Goal: Task Accomplishment & Management: Complete application form

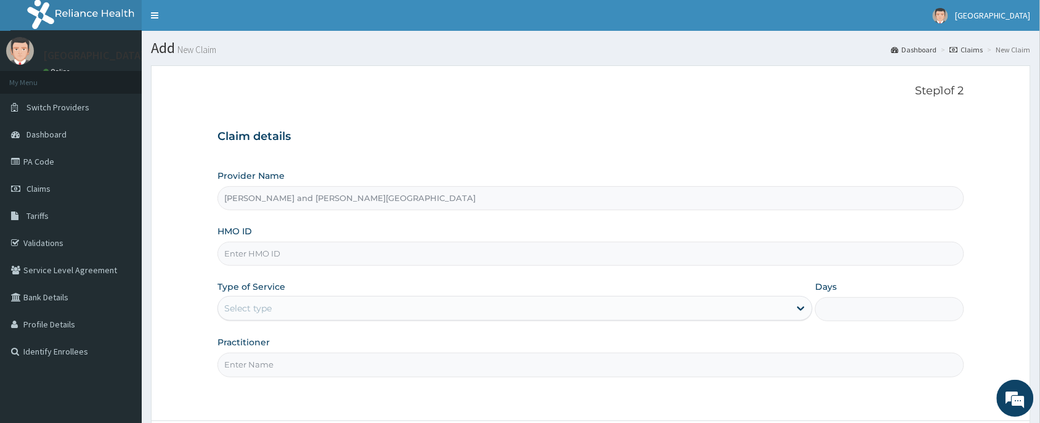
type input "TWC/10009/D"
click at [326, 110] on form "Step 1 of 2 Claim details Provider Name [PERSON_NAME] and [PERSON_NAME] Medical…" at bounding box center [591, 277] width 880 height 425
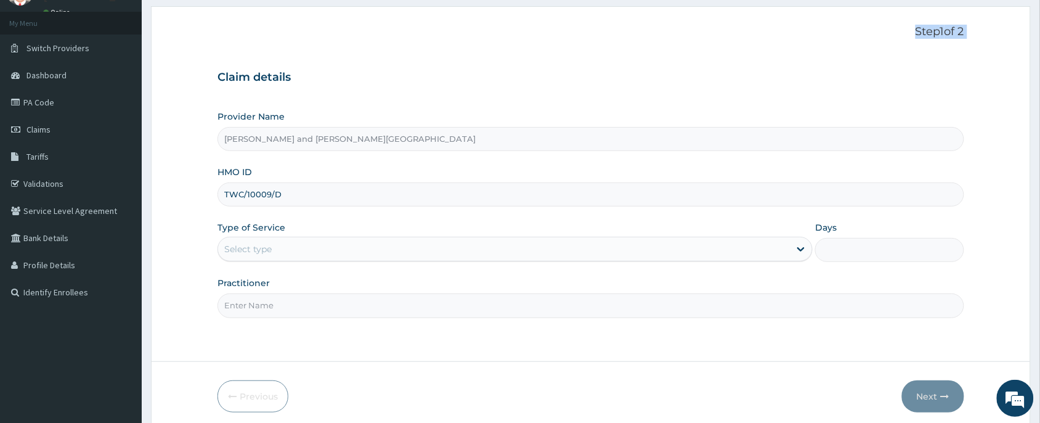
scroll to position [92, 0]
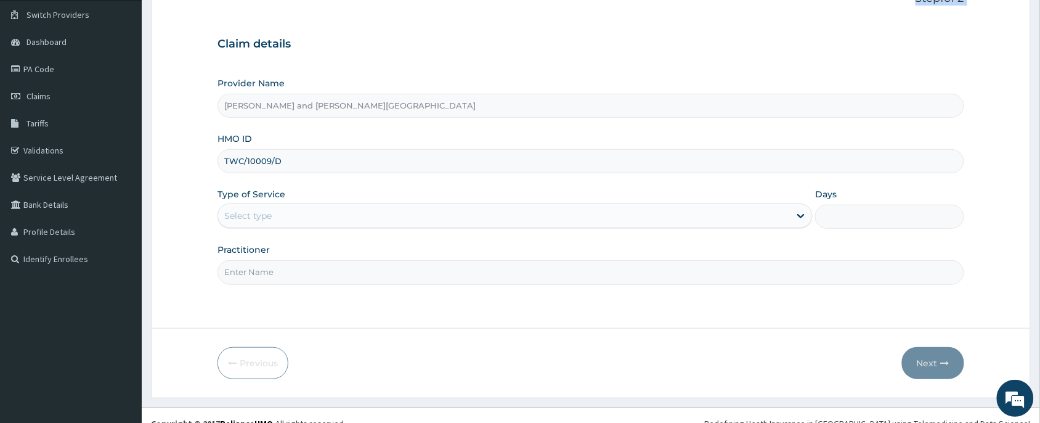
click at [294, 222] on div "Select type" at bounding box center [504, 216] width 572 height 20
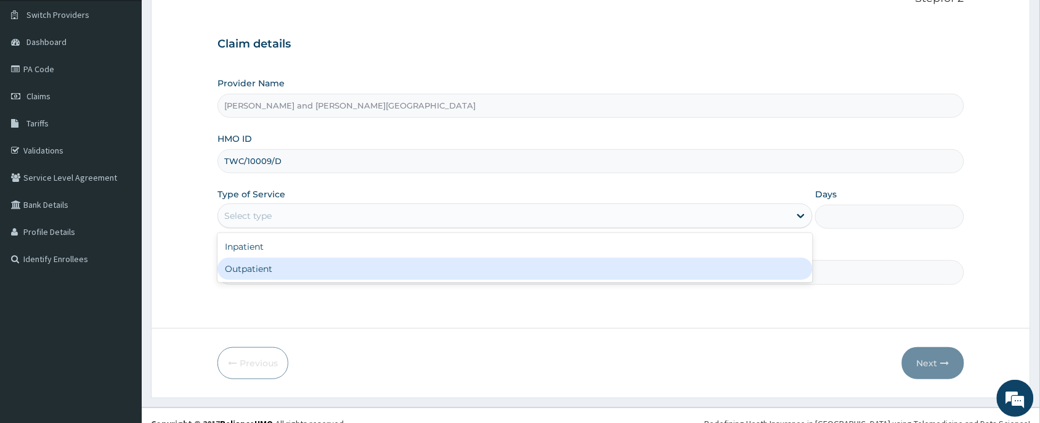
click at [262, 266] on div "Outpatient" at bounding box center [514, 268] width 595 height 22
type input "1"
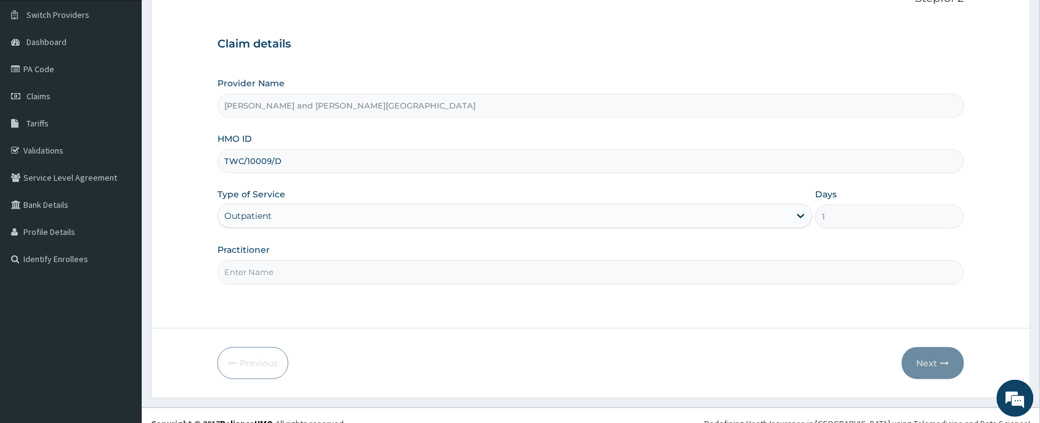
click at [263, 273] on input "Practitioner" at bounding box center [590, 272] width 746 height 24
type input "[PERSON_NAME][MEDICAL_DATA]"
click at [924, 360] on button "Next" at bounding box center [933, 363] width 62 height 32
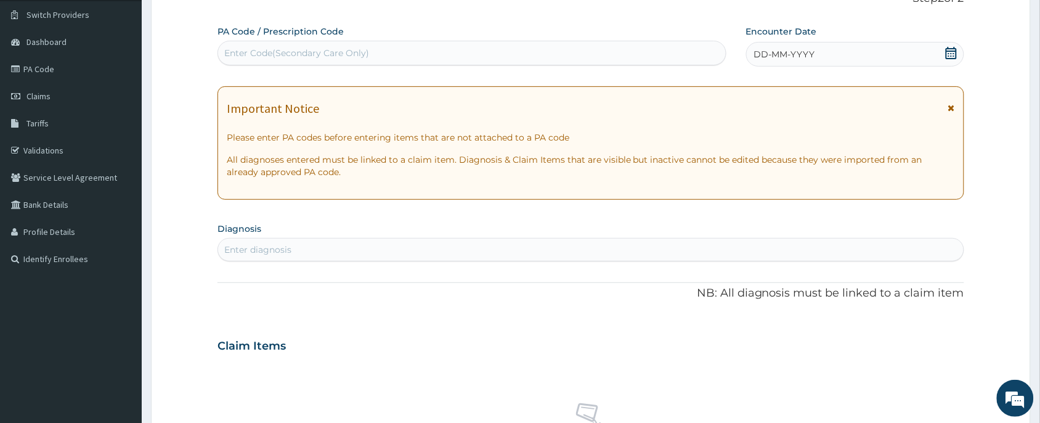
click at [950, 54] on icon at bounding box center [951, 53] width 12 height 12
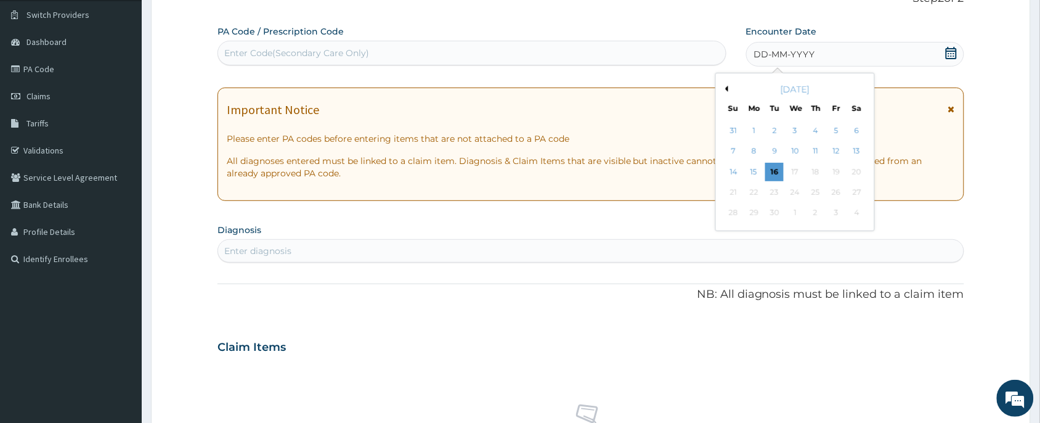
drag, startPoint x: 782, startPoint y: 174, endPoint x: 745, endPoint y: 180, distance: 37.5
click at [781, 174] on div "16" at bounding box center [774, 172] width 18 height 18
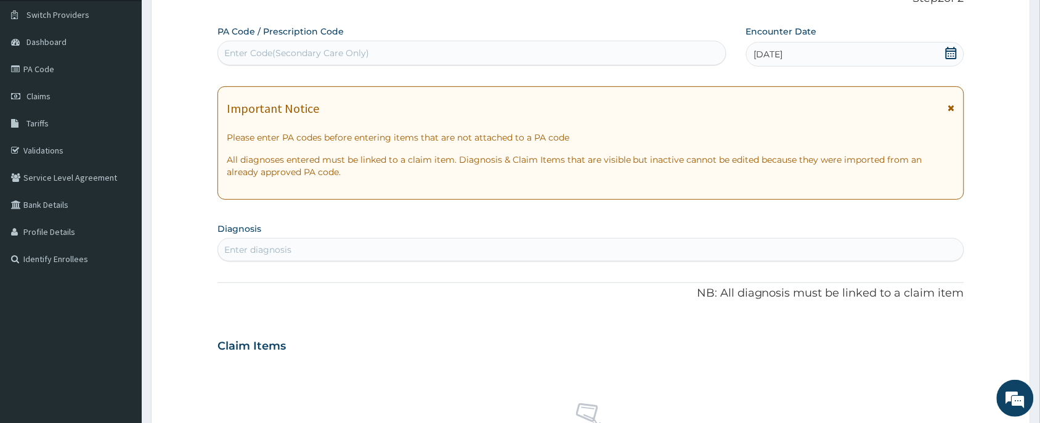
click at [420, 250] on div "Enter diagnosis" at bounding box center [590, 250] width 745 height 20
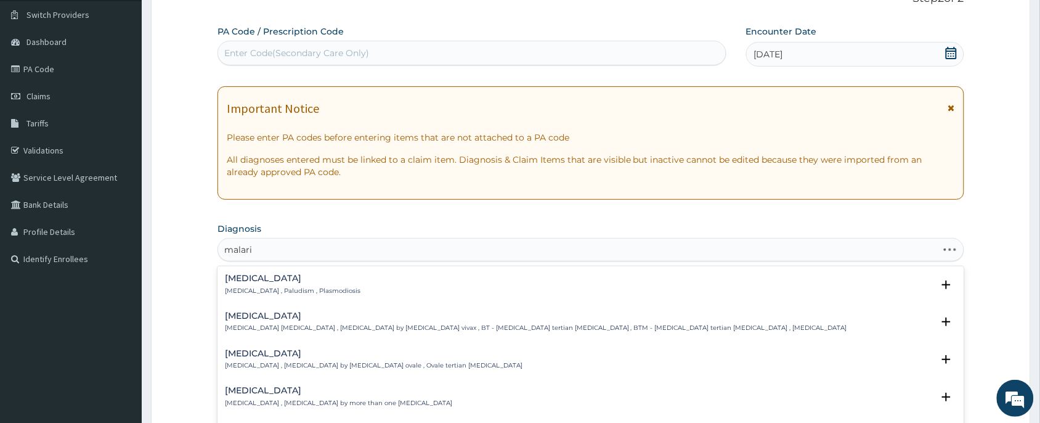
type input "[MEDICAL_DATA]"
click at [305, 293] on p "[MEDICAL_DATA] , Paludism , Plasmodiosis" at bounding box center [292, 290] width 135 height 9
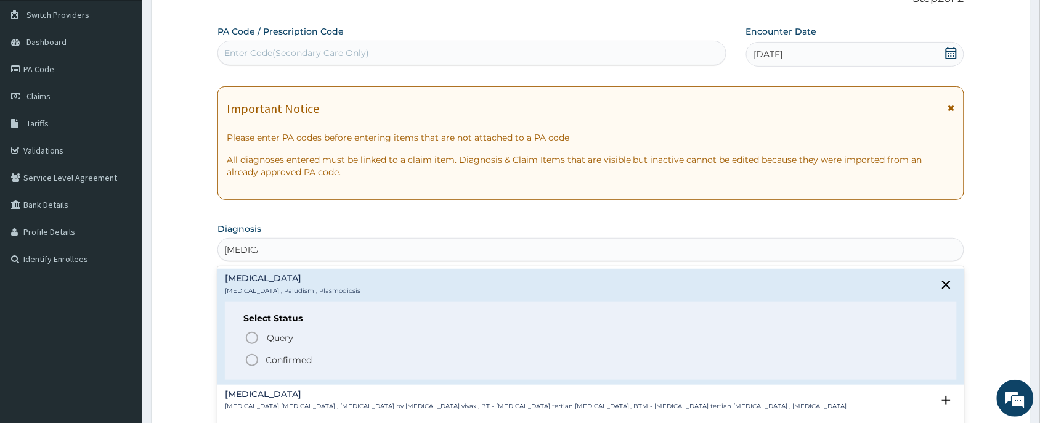
click at [281, 355] on p "Confirmed" at bounding box center [288, 360] width 46 height 12
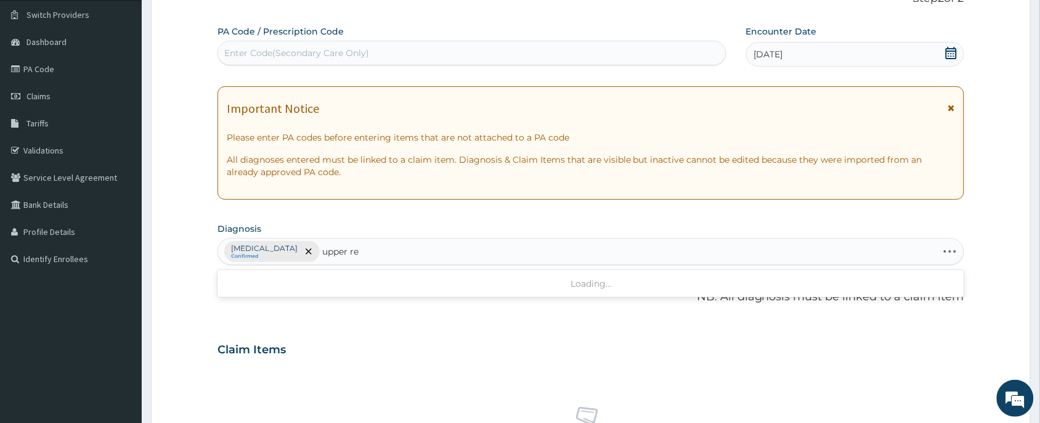
type input "upper res"
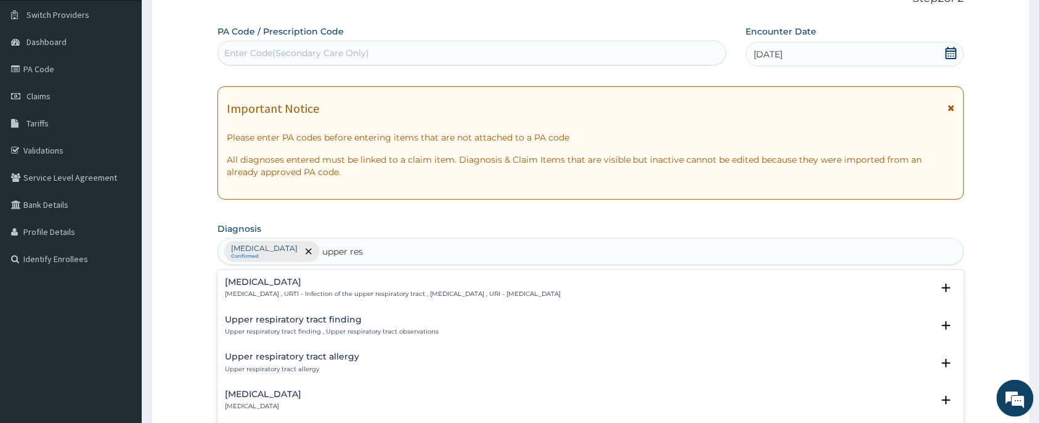
click at [283, 282] on h4 "[MEDICAL_DATA]" at bounding box center [393, 281] width 336 height 9
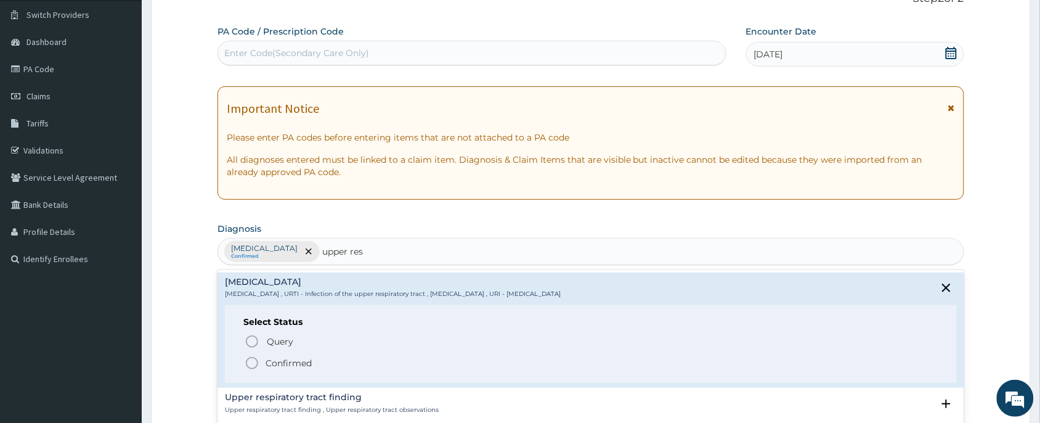
click at [310, 355] on div "Query Query covers suspected (?), Keep in view (kiv), Ruled out (r/o) Confirmed" at bounding box center [590, 352] width 695 height 38
click at [291, 366] on p "Confirmed" at bounding box center [288, 363] width 46 height 12
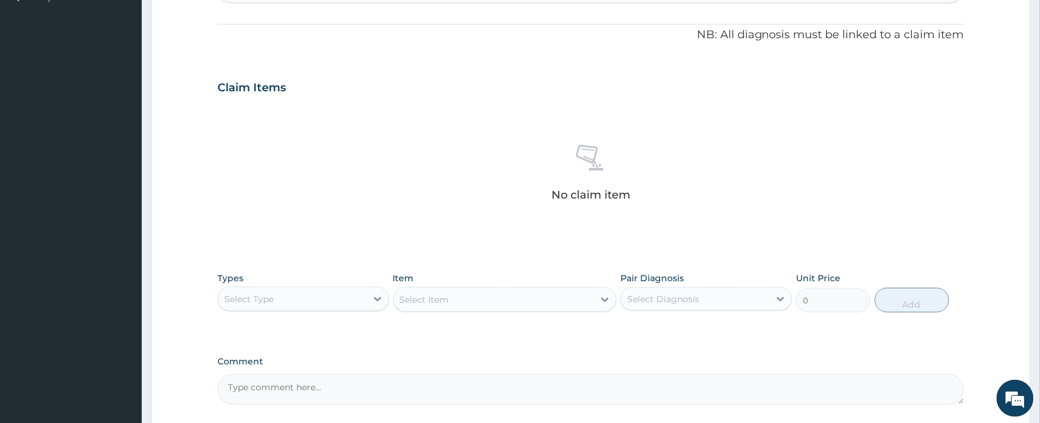
scroll to position [466, 0]
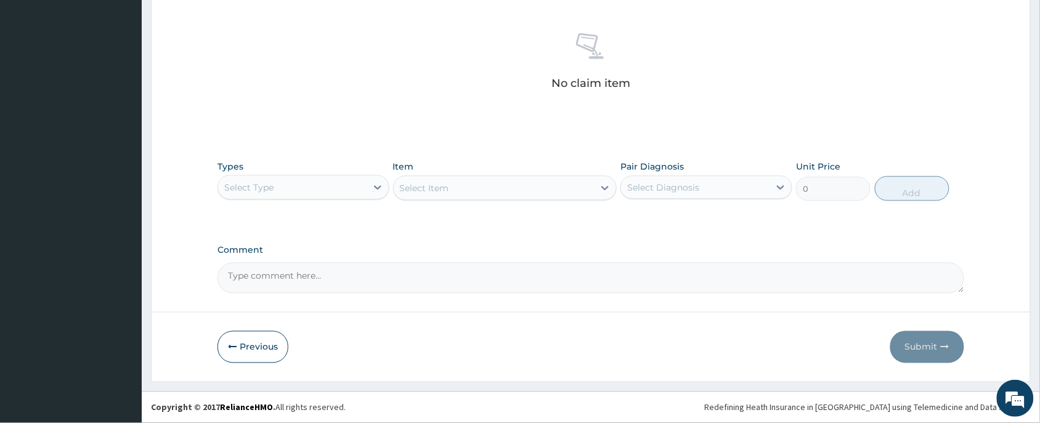
click at [321, 191] on div "Select Type" at bounding box center [292, 187] width 148 height 20
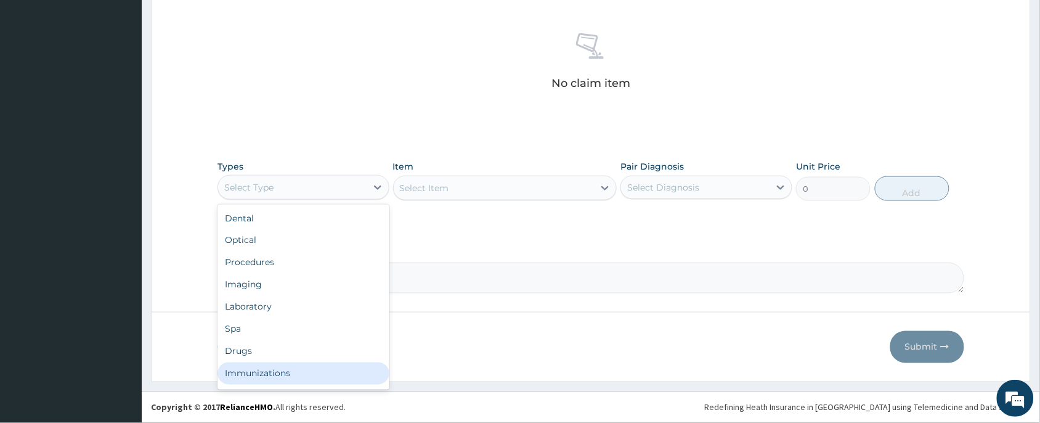
scroll to position [41, 0]
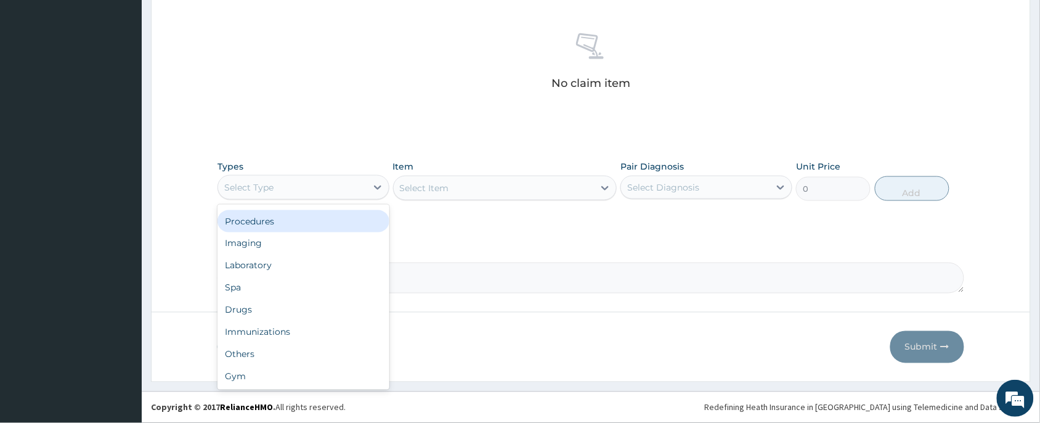
click at [251, 216] on div "Procedures" at bounding box center [303, 221] width 172 height 22
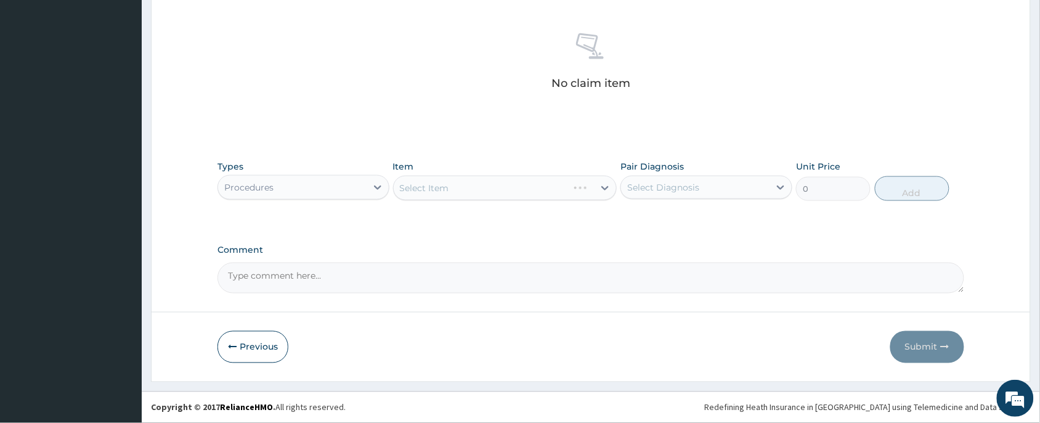
click at [479, 203] on div "Types Procedures Item Select Item Pair Diagnosis Select Diagnosis Unit Price 0 …" at bounding box center [590, 180] width 746 height 53
click at [488, 182] on div "Select Item" at bounding box center [505, 188] width 224 height 25
click at [488, 182] on div "Select Item" at bounding box center [494, 188] width 201 height 20
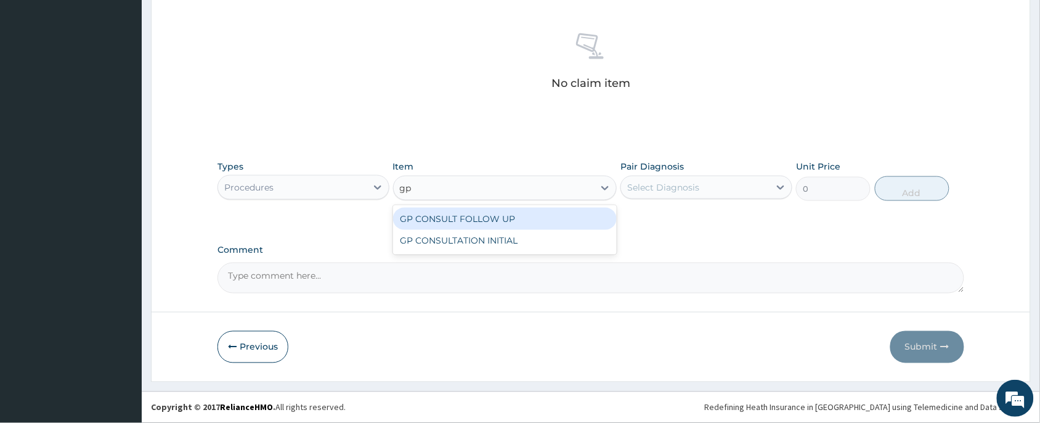
type input "gp"
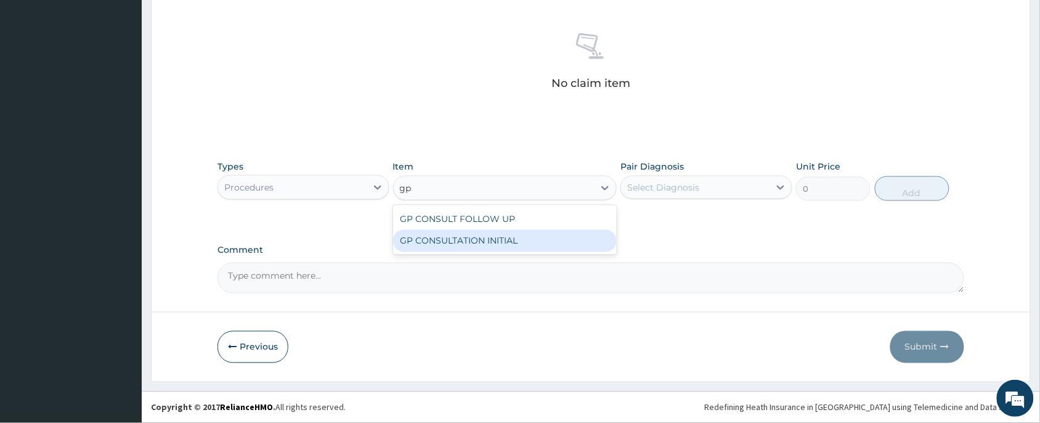
click at [527, 251] on div "GP CONSULT FOLLOW UP GP CONSULTATION INITIAL" at bounding box center [505, 229] width 224 height 49
click at [528, 239] on div "GP CONSULTATION INITIAL" at bounding box center [505, 241] width 224 height 22
type input "2000"
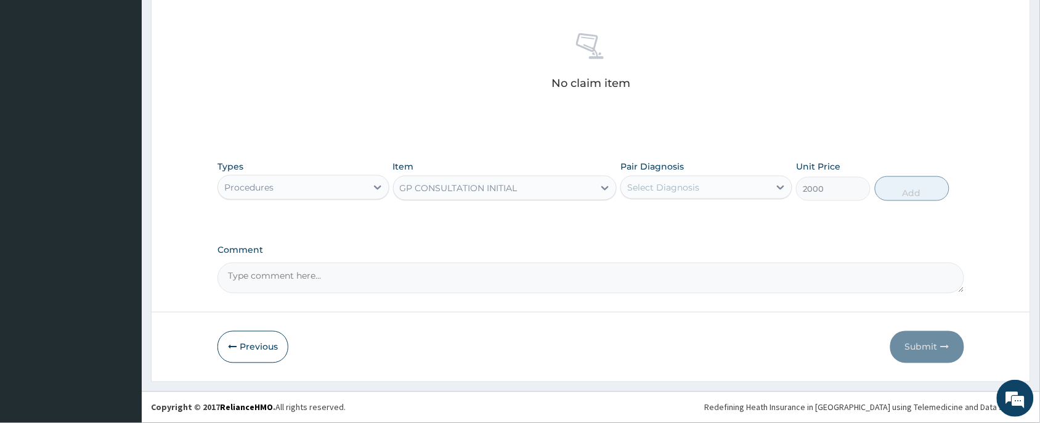
click at [725, 182] on div "Select Diagnosis" at bounding box center [695, 187] width 148 height 20
click at [724, 213] on div "[MEDICAL_DATA]" at bounding box center [706, 218] width 172 height 25
checkbox input "true"
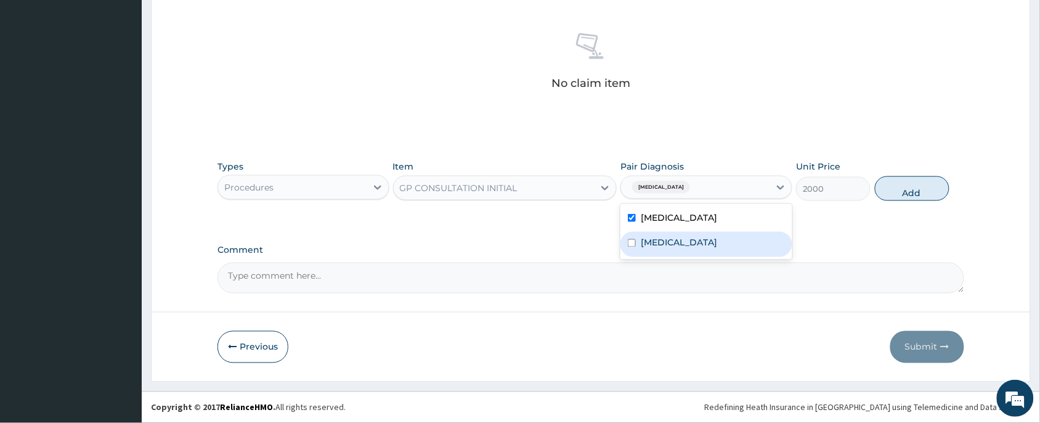
click at [717, 241] on label "[MEDICAL_DATA]" at bounding box center [679, 243] width 76 height 12
checkbox input "true"
click at [922, 190] on button "Add" at bounding box center [912, 188] width 75 height 25
type input "0"
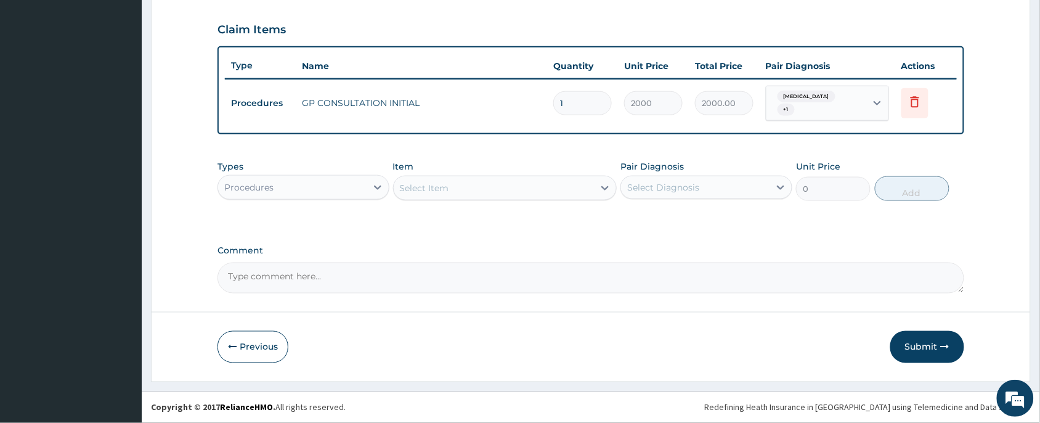
scroll to position [406, 0]
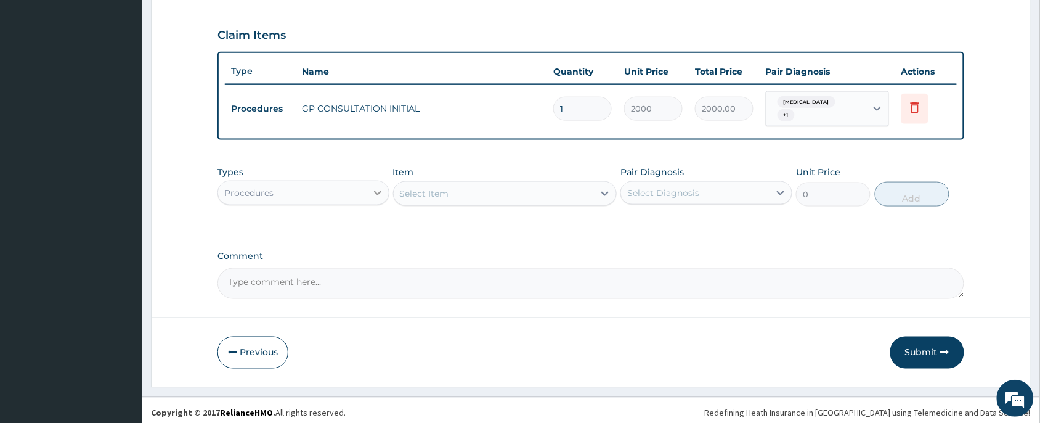
click at [371, 191] on icon at bounding box center [377, 193] width 12 height 12
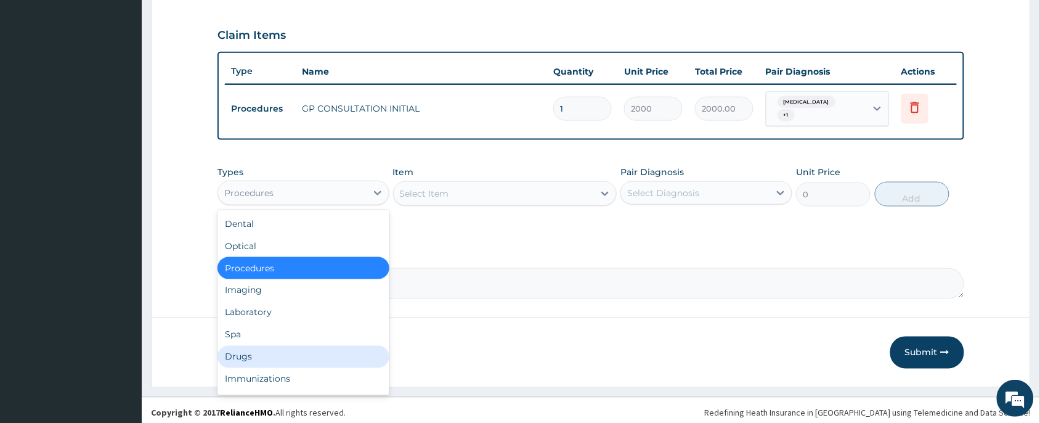
click at [248, 355] on div "Drugs" at bounding box center [303, 357] width 172 height 22
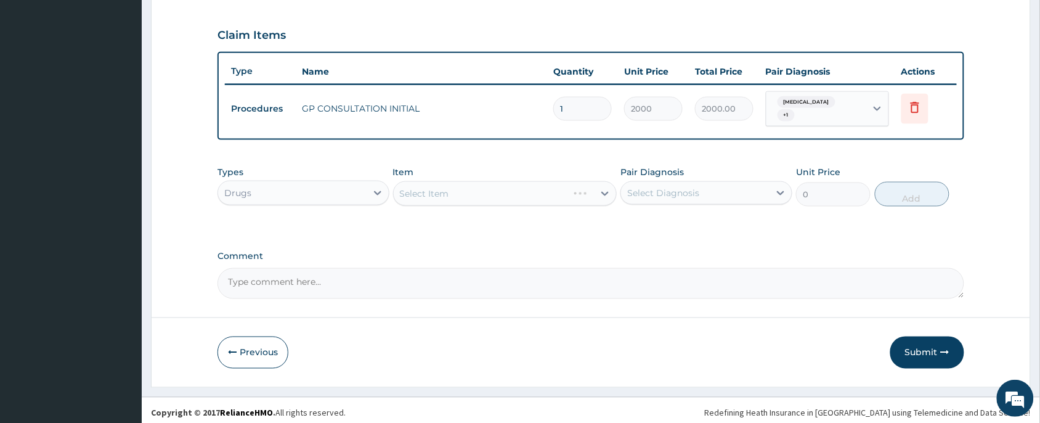
click at [466, 192] on div "Select Item" at bounding box center [505, 193] width 224 height 25
click at [468, 192] on div "Select Item" at bounding box center [505, 193] width 224 height 25
click at [468, 192] on div "Select Item" at bounding box center [494, 194] width 201 height 20
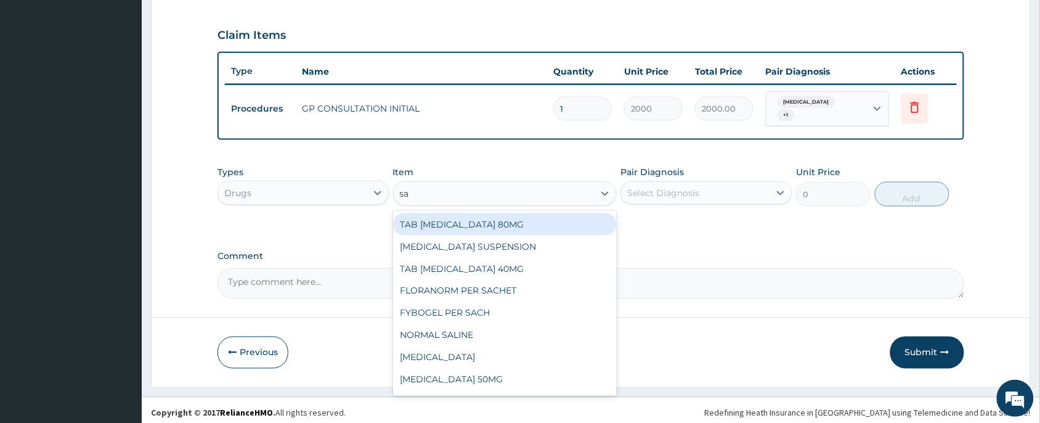
type input "s"
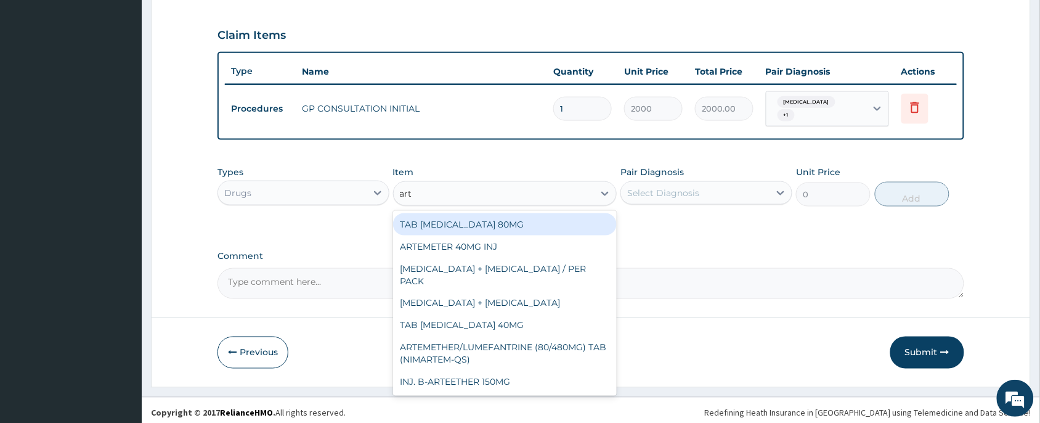
type input "arte"
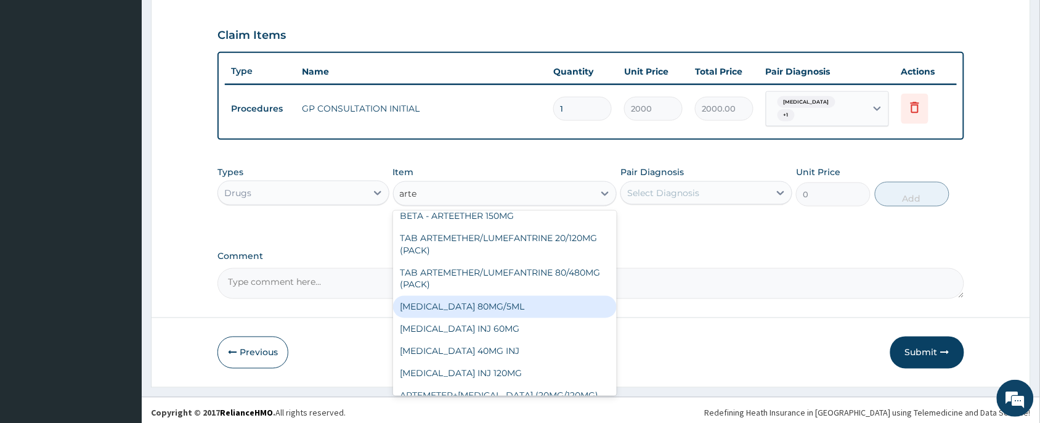
scroll to position [189, 0]
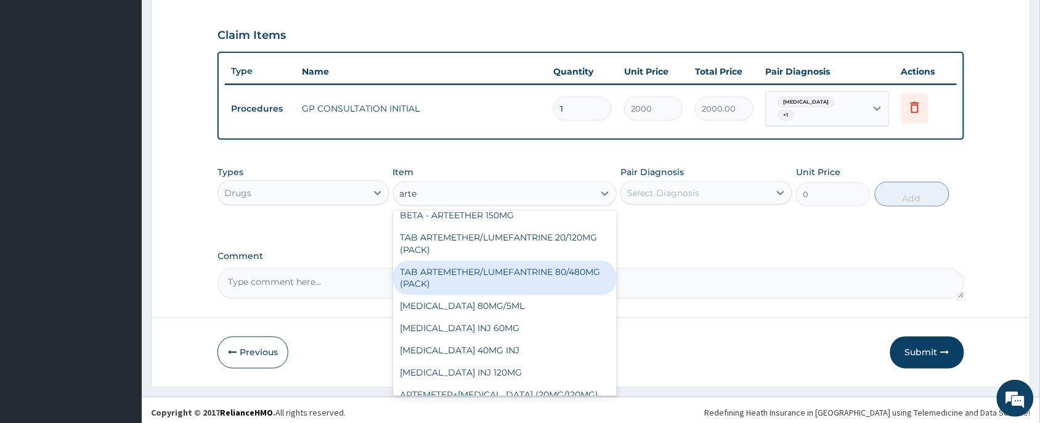
drag, startPoint x: 496, startPoint y: 260, endPoint x: 505, endPoint y: 259, distance: 9.3
click at [496, 261] on div "TAB ARTEMETHER/LUMEFANTRINE 80/480MG (PACK)" at bounding box center [505, 278] width 224 height 34
type input "1600"
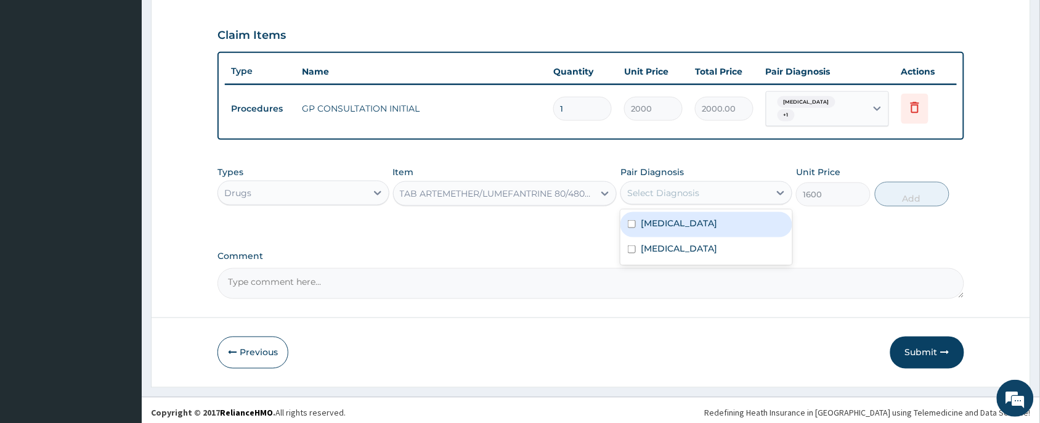
drag, startPoint x: 715, startPoint y: 184, endPoint x: 703, endPoint y: 222, distance: 40.7
click at [719, 185] on div "Select Diagnosis" at bounding box center [695, 193] width 148 height 20
click at [700, 220] on div "[MEDICAL_DATA]" at bounding box center [706, 224] width 172 height 25
checkbox input "true"
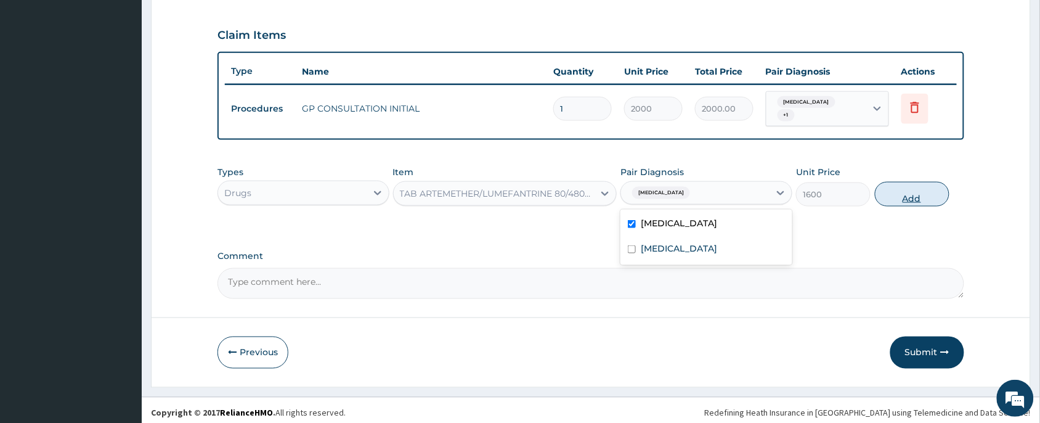
click at [918, 190] on button "Add" at bounding box center [912, 194] width 75 height 25
type input "0"
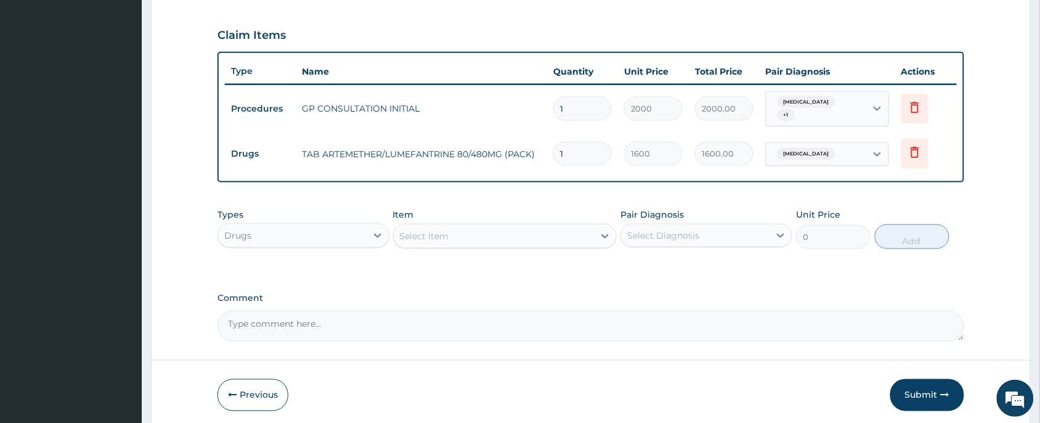
click at [482, 232] on div "Select Item" at bounding box center [494, 236] width 201 height 20
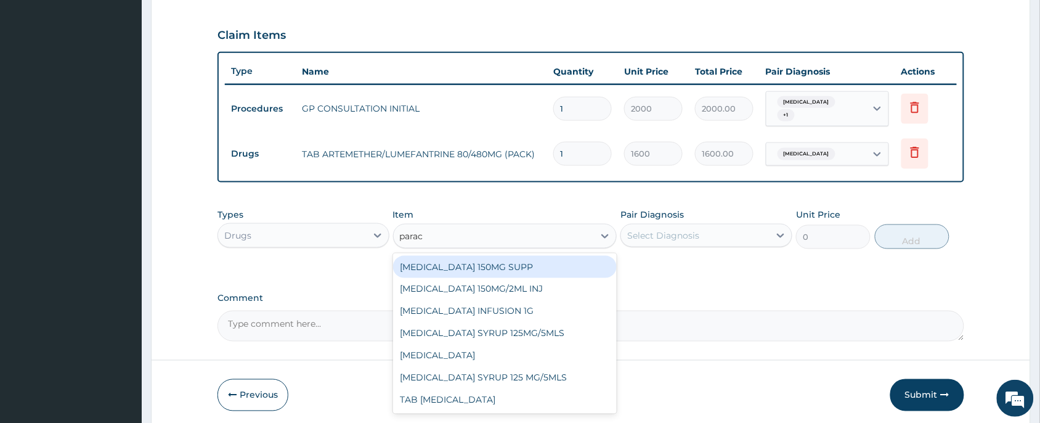
type input "parace"
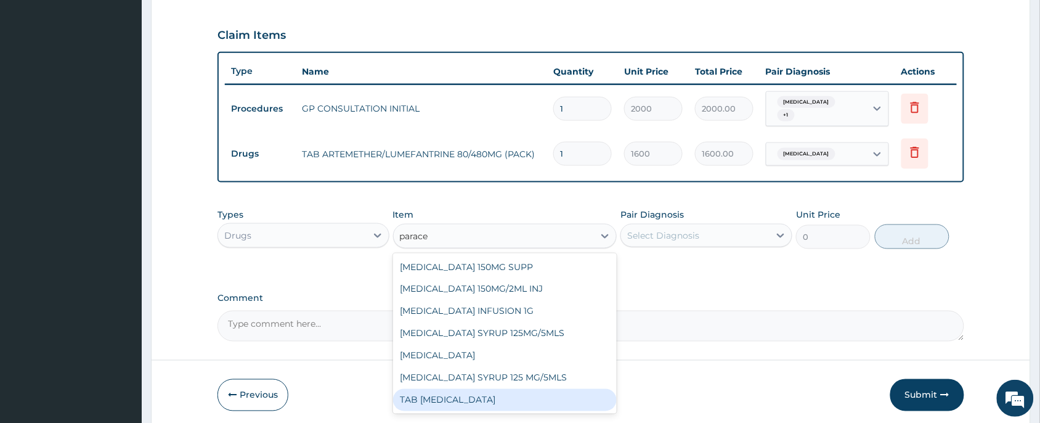
click at [528, 389] on div "TAB [MEDICAL_DATA]" at bounding box center [505, 400] width 224 height 22
type input "15"
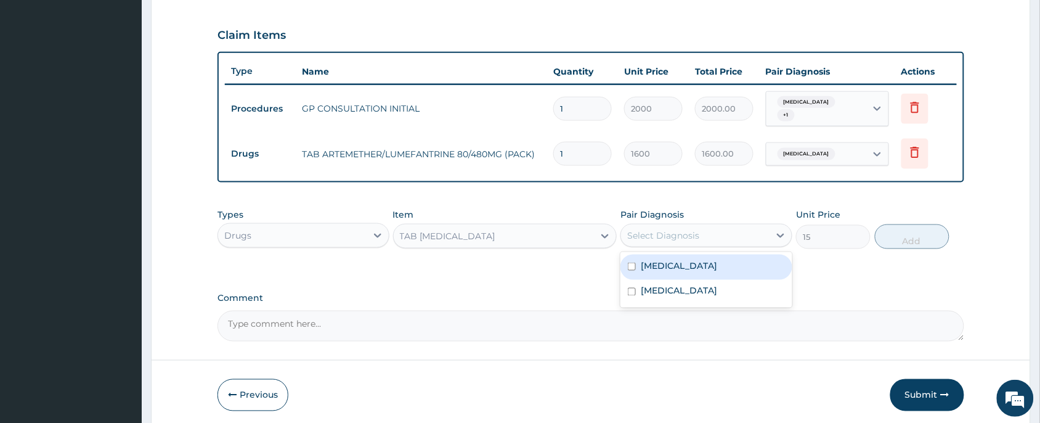
drag, startPoint x: 687, startPoint y: 232, endPoint x: 700, endPoint y: 246, distance: 18.8
click at [691, 235] on div "Select Diagnosis" at bounding box center [663, 235] width 72 height 12
click at [704, 262] on div "[MEDICAL_DATA]" at bounding box center [706, 266] width 172 height 25
checkbox input "true"
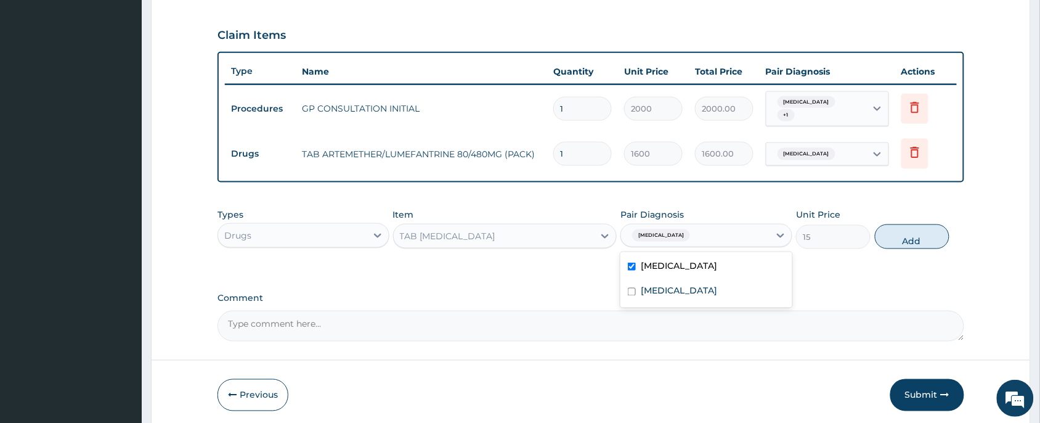
click at [902, 232] on button "Add" at bounding box center [912, 236] width 75 height 25
type input "0"
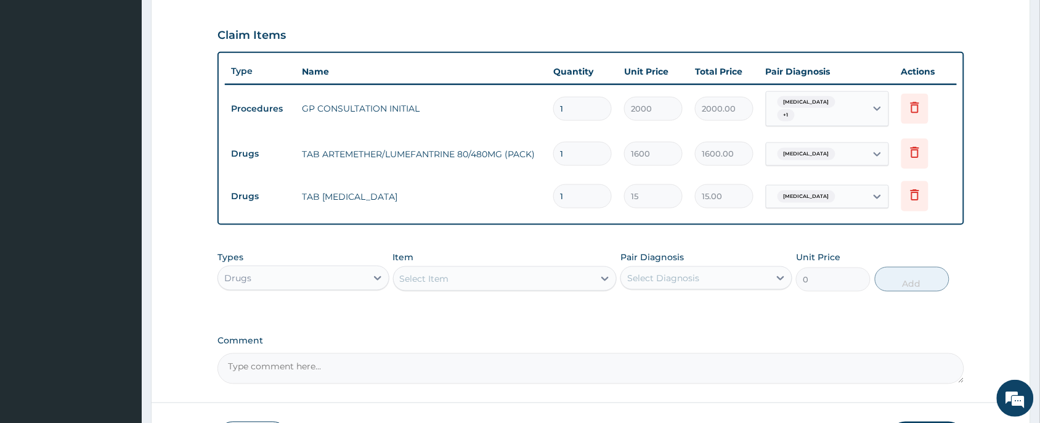
type input "18"
type input "270.00"
type input "18"
click at [434, 272] on div "Select Item" at bounding box center [424, 278] width 49 height 12
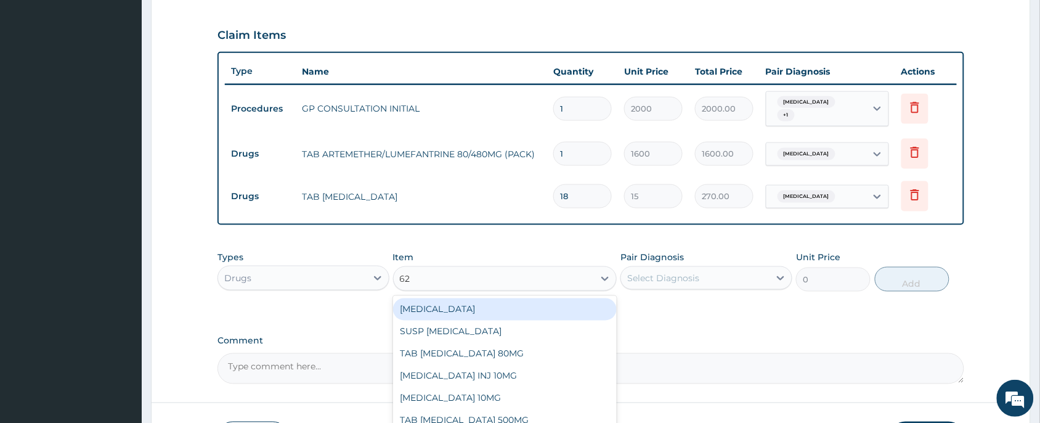
type input "625"
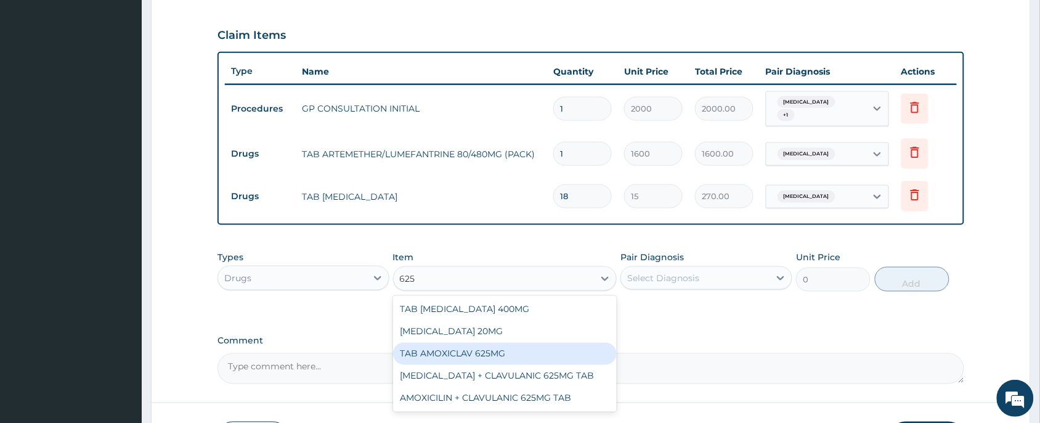
click at [497, 345] on div "TAB AMOXICLAV 625MG" at bounding box center [505, 353] width 224 height 22
type input "260"
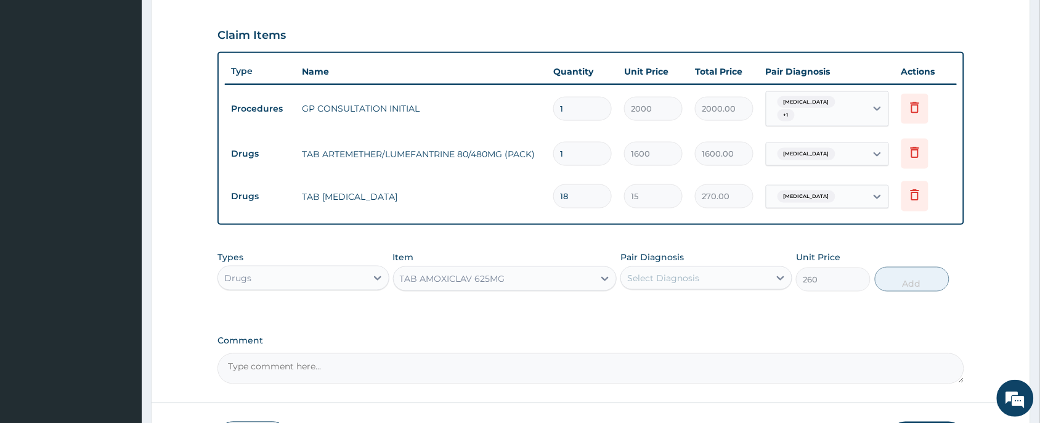
click at [705, 274] on div "Select Diagnosis" at bounding box center [695, 278] width 148 height 20
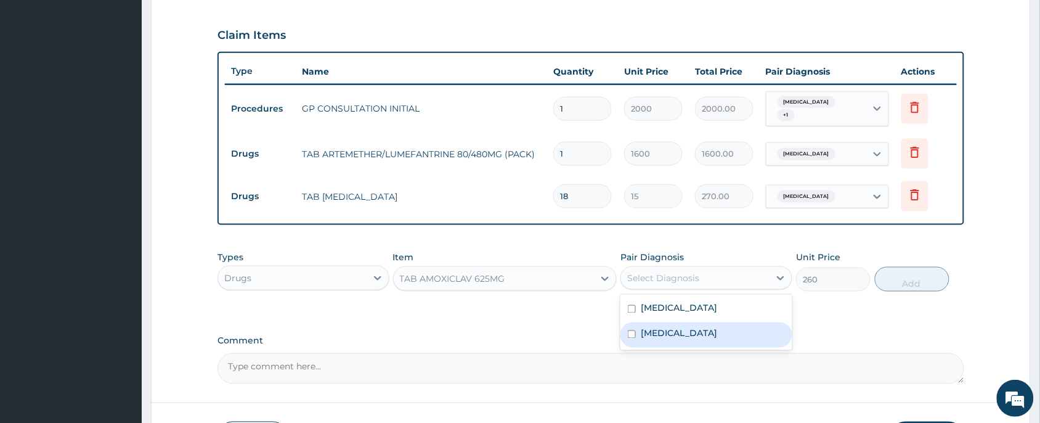
drag, startPoint x: 703, startPoint y: 328, endPoint x: 868, endPoint y: 297, distance: 168.5
click at [704, 328] on label "[MEDICAL_DATA]" at bounding box center [679, 333] width 76 height 12
checkbox input "true"
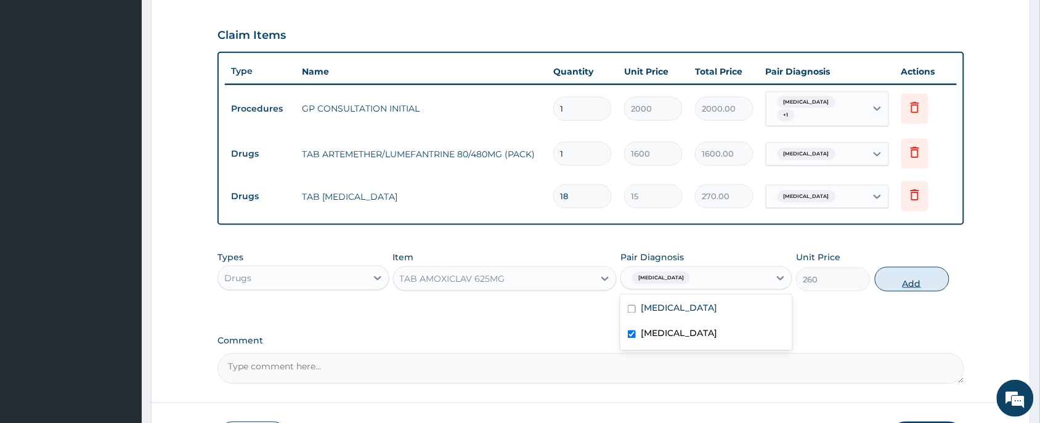
click at [898, 277] on button "Add" at bounding box center [912, 279] width 75 height 25
type input "0"
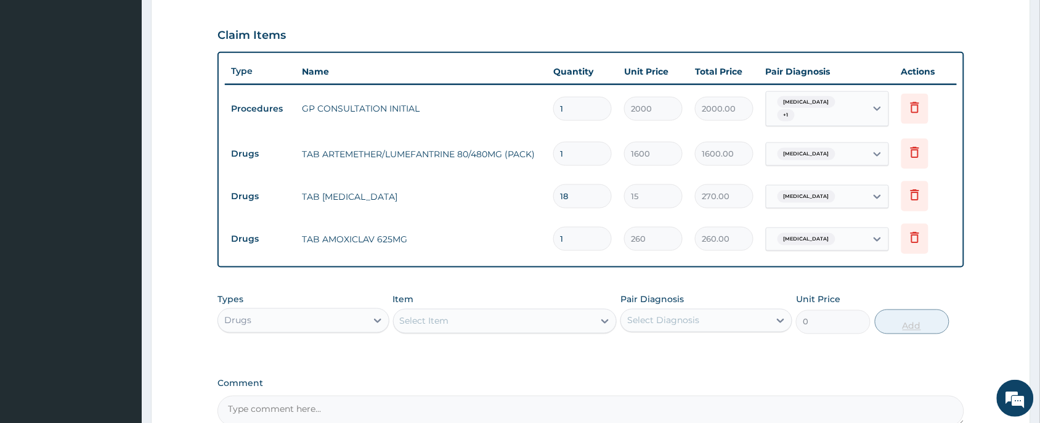
type input "14"
type input "3640.00"
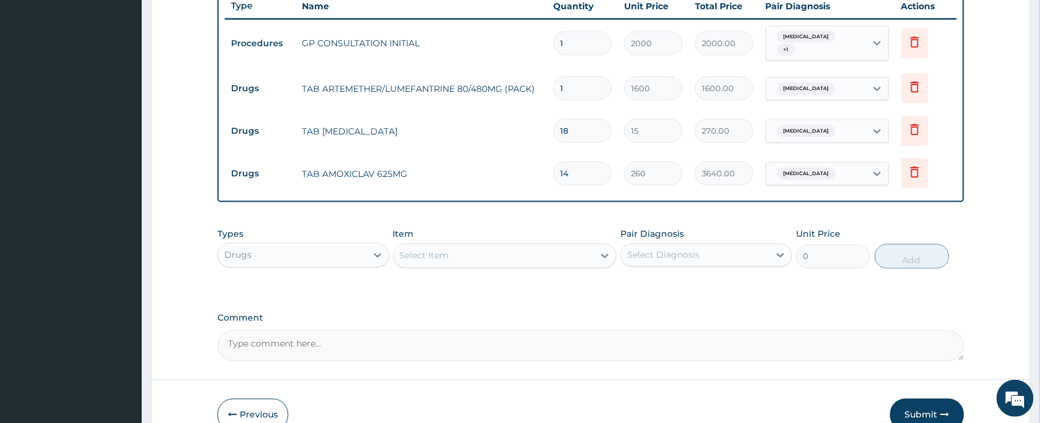
scroll to position [499, 0]
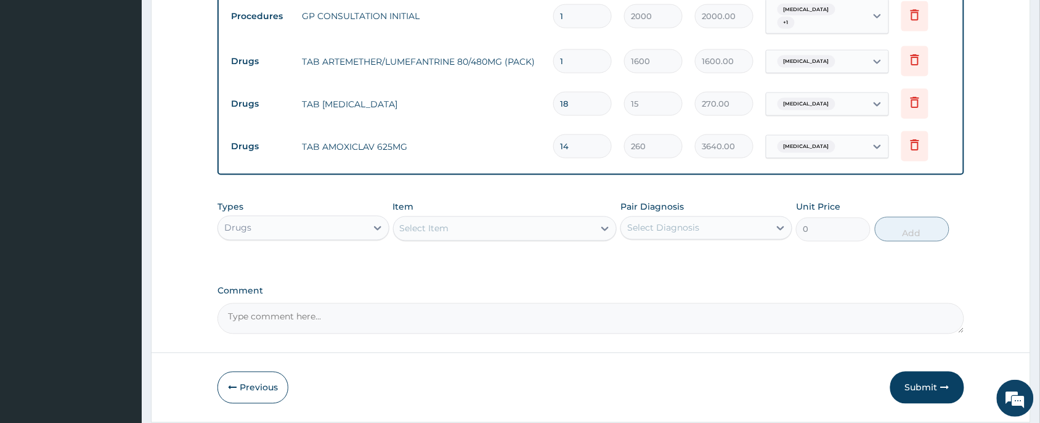
type input "14"
click at [455, 224] on div "Select Item" at bounding box center [494, 229] width 201 height 20
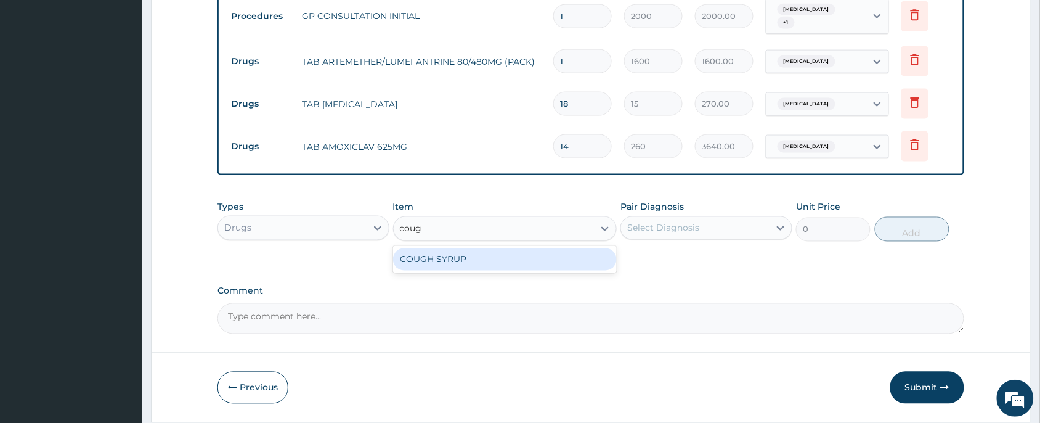
type input "cough"
drag, startPoint x: 426, startPoint y: 247, endPoint x: 491, endPoint y: 238, distance: 65.9
click at [426, 248] on div "COUGH SYRUP" at bounding box center [505, 259] width 224 height 22
type input "700"
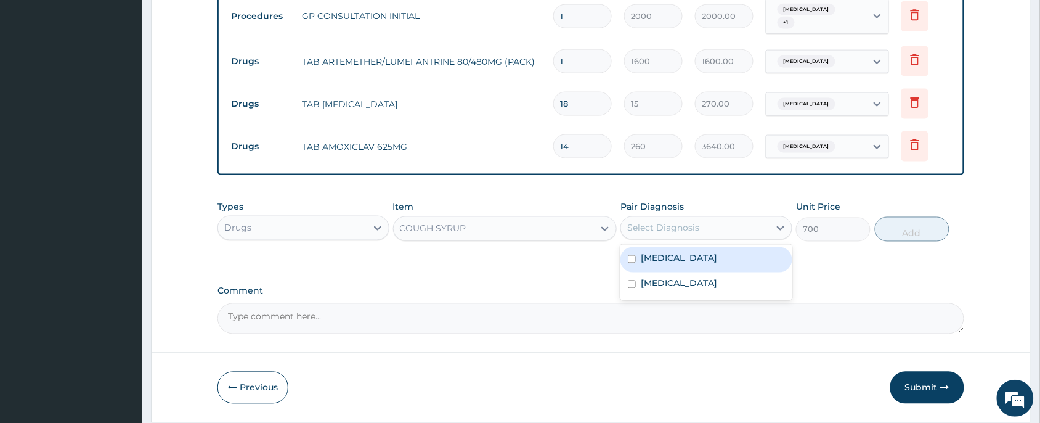
click at [702, 222] on div "Select Diagnosis" at bounding box center [695, 228] width 148 height 20
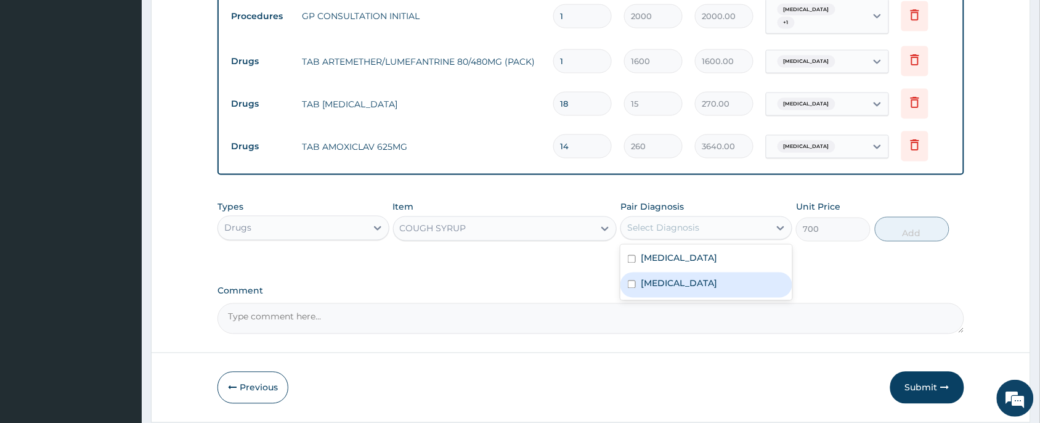
click at [682, 277] on label "[MEDICAL_DATA]" at bounding box center [679, 283] width 76 height 12
checkbox input "true"
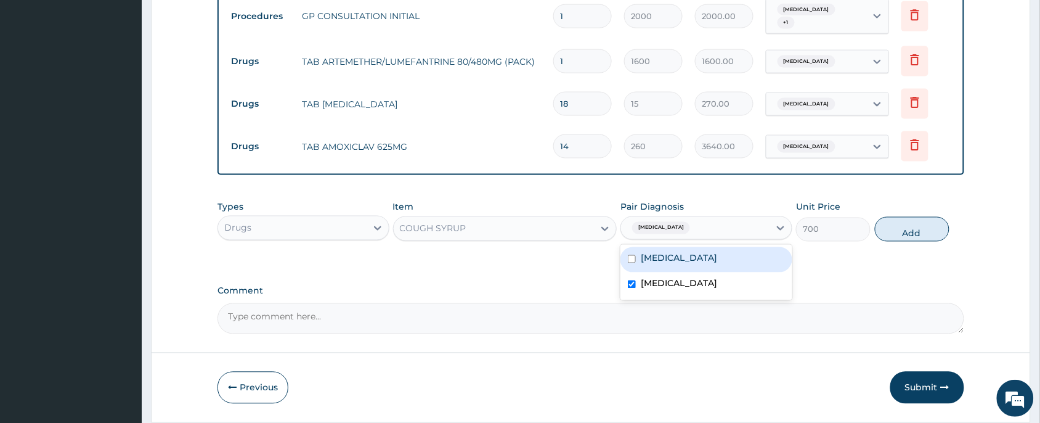
click at [913, 225] on button "Add" at bounding box center [912, 229] width 75 height 25
type input "0"
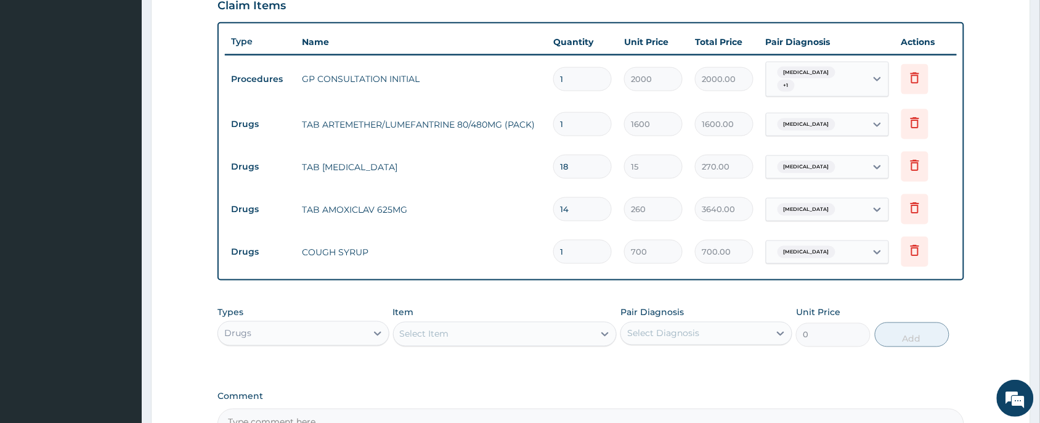
scroll to position [406, 0]
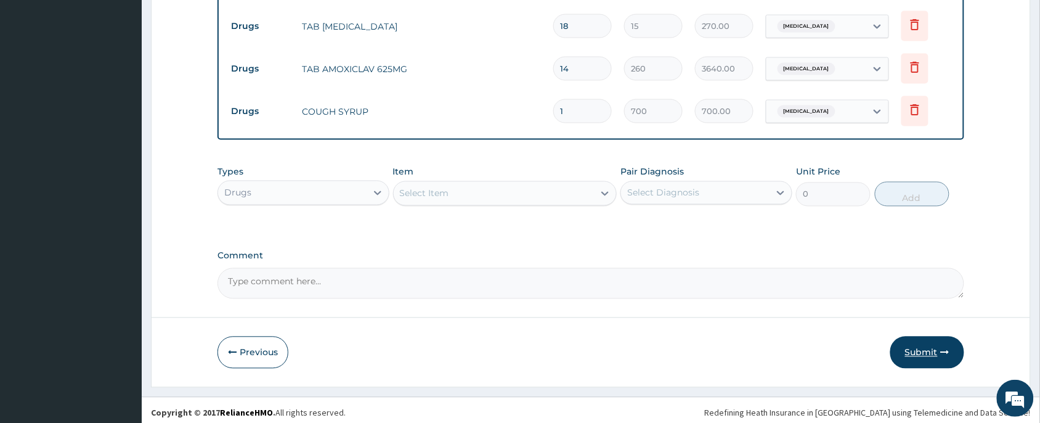
click at [932, 346] on button "Submit" at bounding box center [927, 352] width 74 height 32
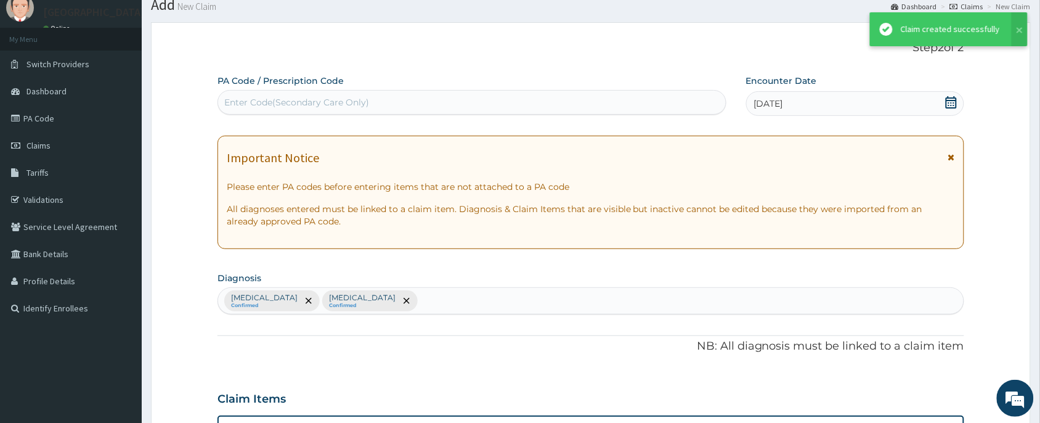
scroll to position [576, 0]
